Goal: Transaction & Acquisition: Book appointment/travel/reservation

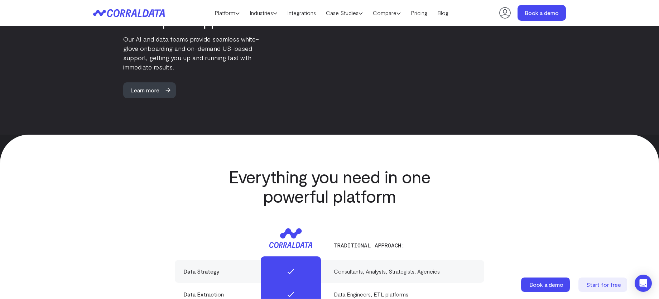
scroll to position [2009, 0]
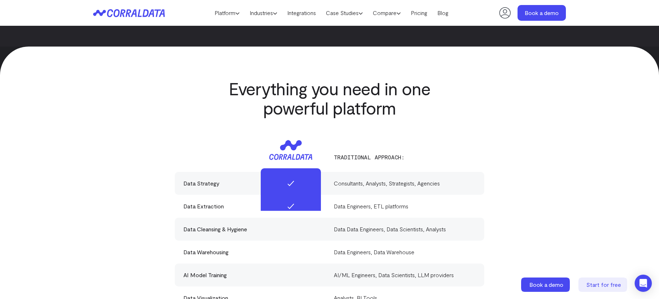
click at [139, 143] on div "Everything you need in one powerful platform Traditional approach: Data Strateg…" at bounding box center [329, 249] width 515 height 340
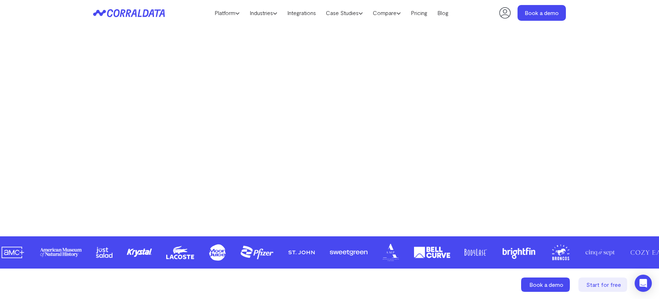
scroll to position [0, 0]
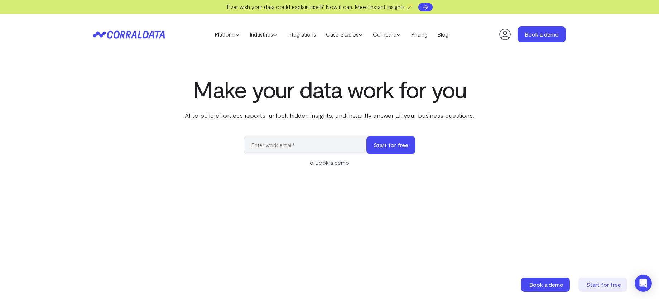
click at [423, 6] on link at bounding box center [425, 7] width 14 height 9
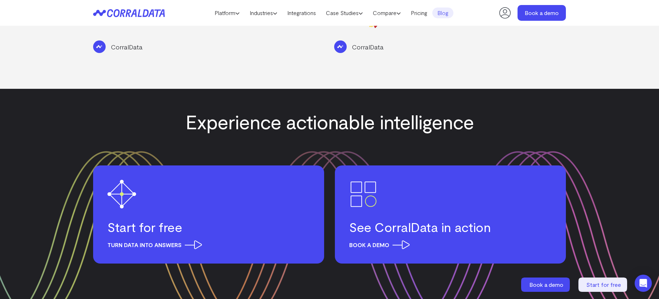
scroll to position [1344, 0]
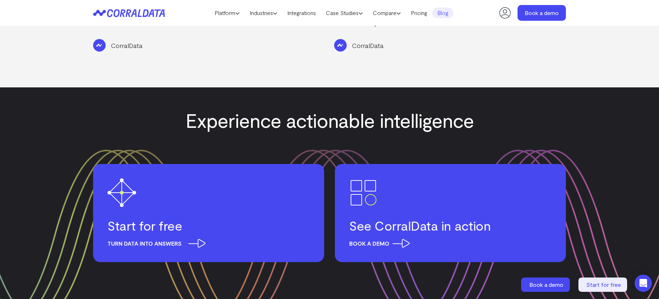
click at [167, 239] on span "Turn data into answers" at bounding box center [154, 243] width 94 height 9
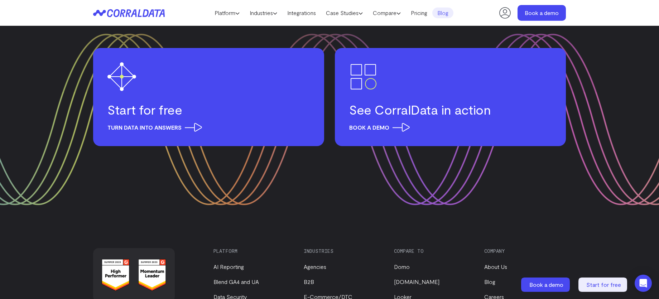
scroll to position [1344, 0]
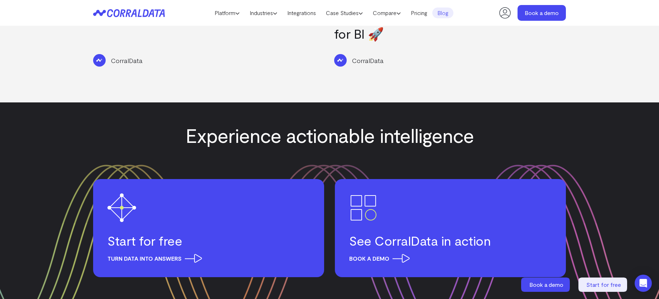
scroll to position [1344, 0]
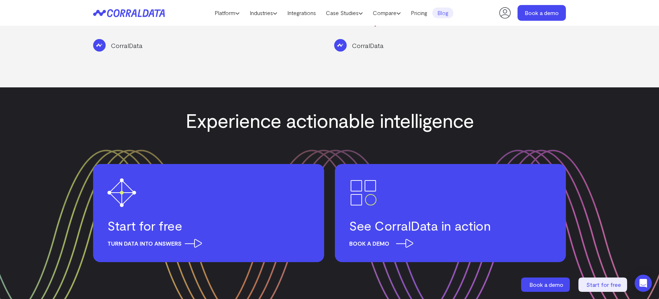
click at [424, 218] on h3 "See CorralData in action" at bounding box center [450, 226] width 202 height 16
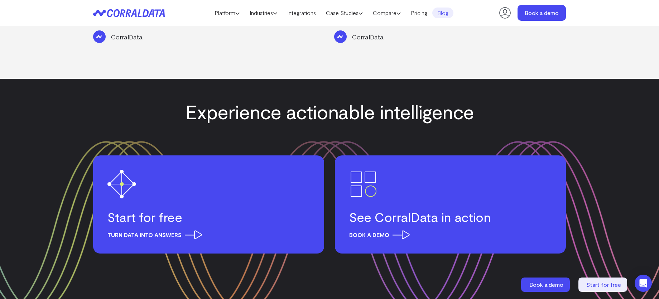
scroll to position [1221, 0]
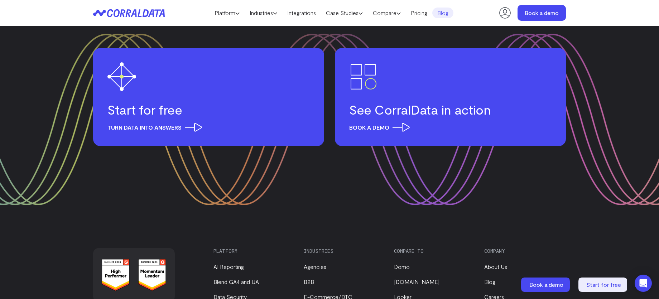
scroll to position [1344, 0]
